Goal: Information Seeking & Learning: Learn about a topic

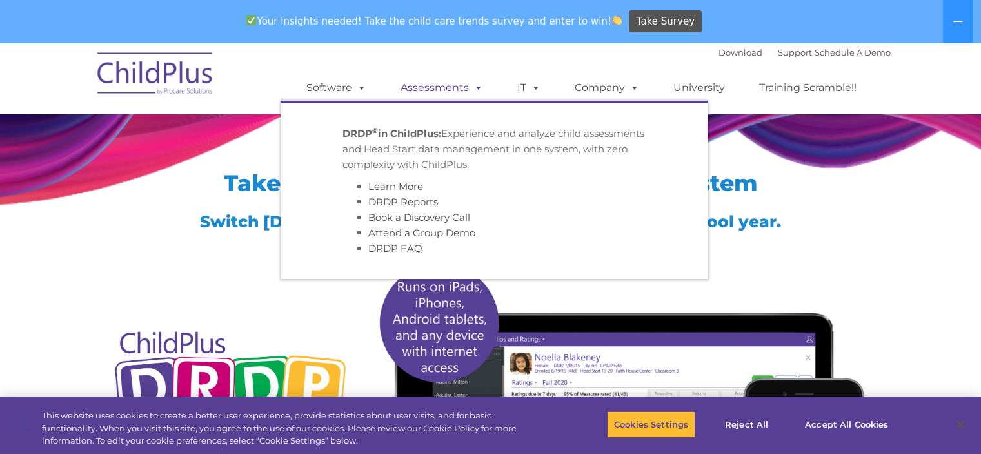
click at [437, 86] on link "Assessments" at bounding box center [442, 88] width 108 height 26
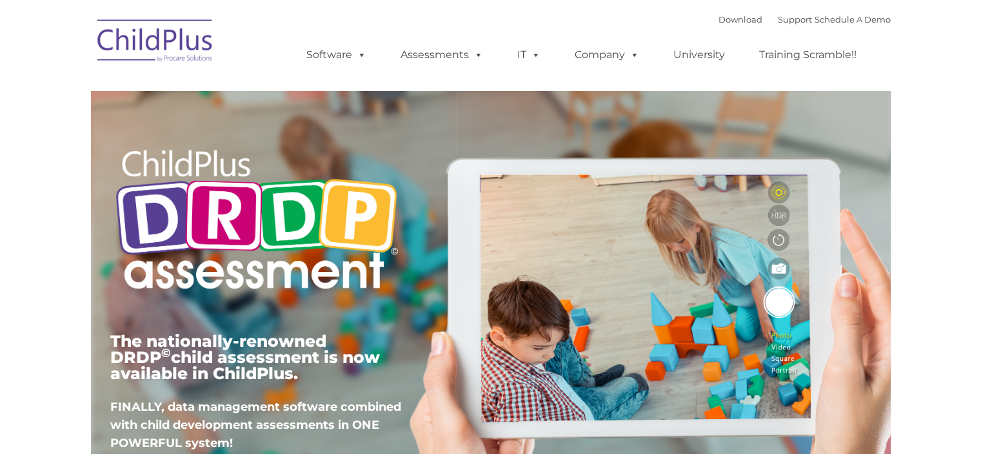
type input ""
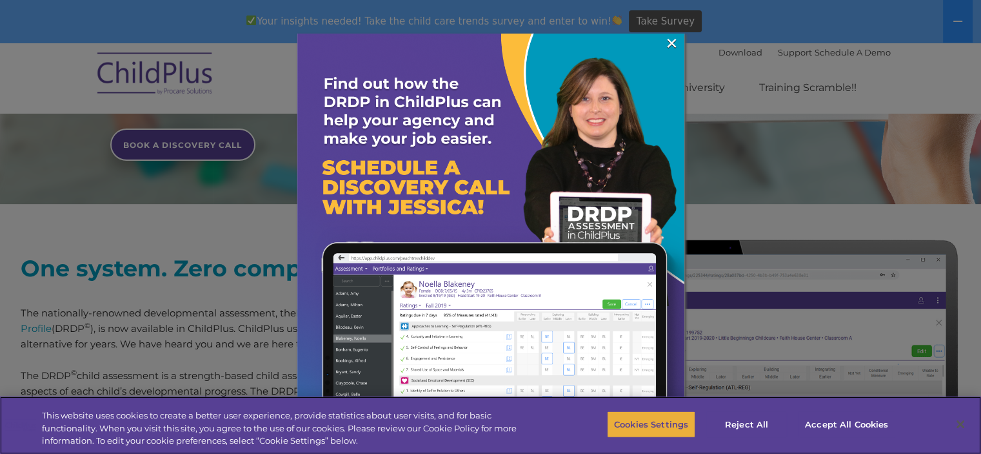
scroll to position [392, 0]
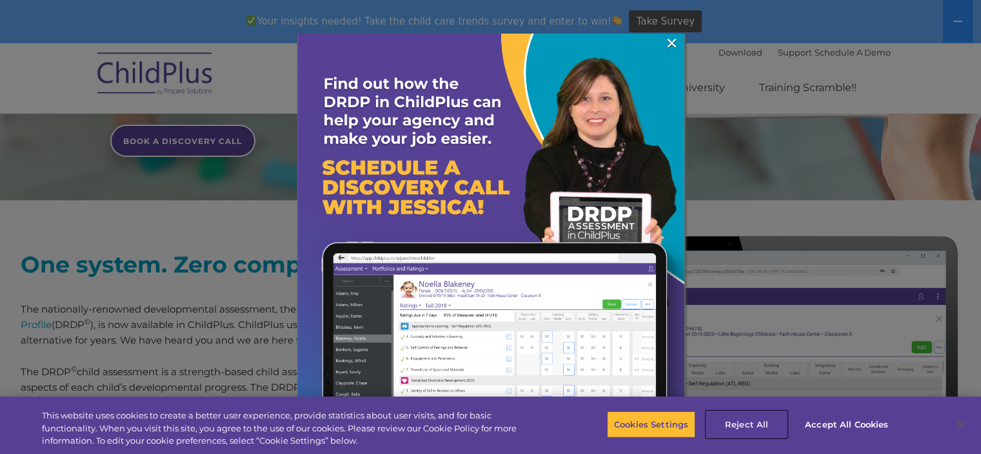
click at [743, 427] on button "Reject All" at bounding box center [747, 423] width 81 height 27
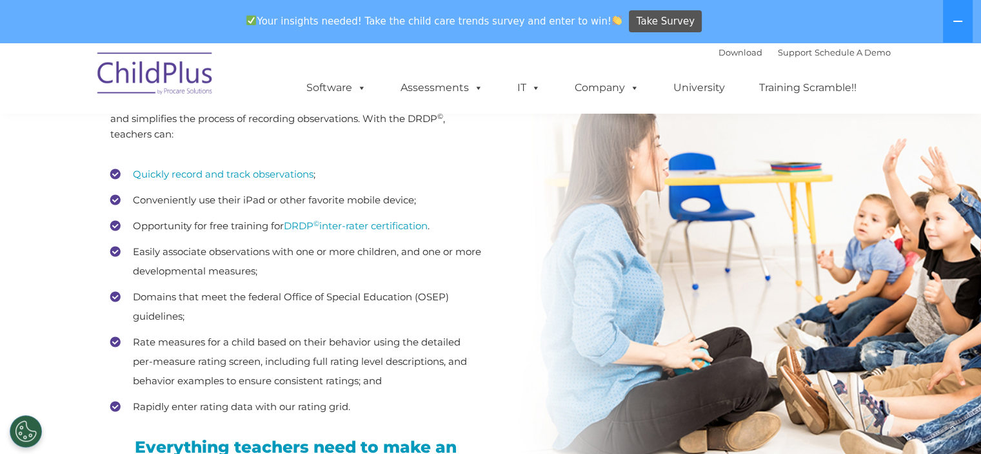
scroll to position [1765, 0]
click at [394, 229] on link "DRDP © inter-rater certification" at bounding box center [356, 225] width 144 height 12
